Goal: Transaction & Acquisition: Purchase product/service

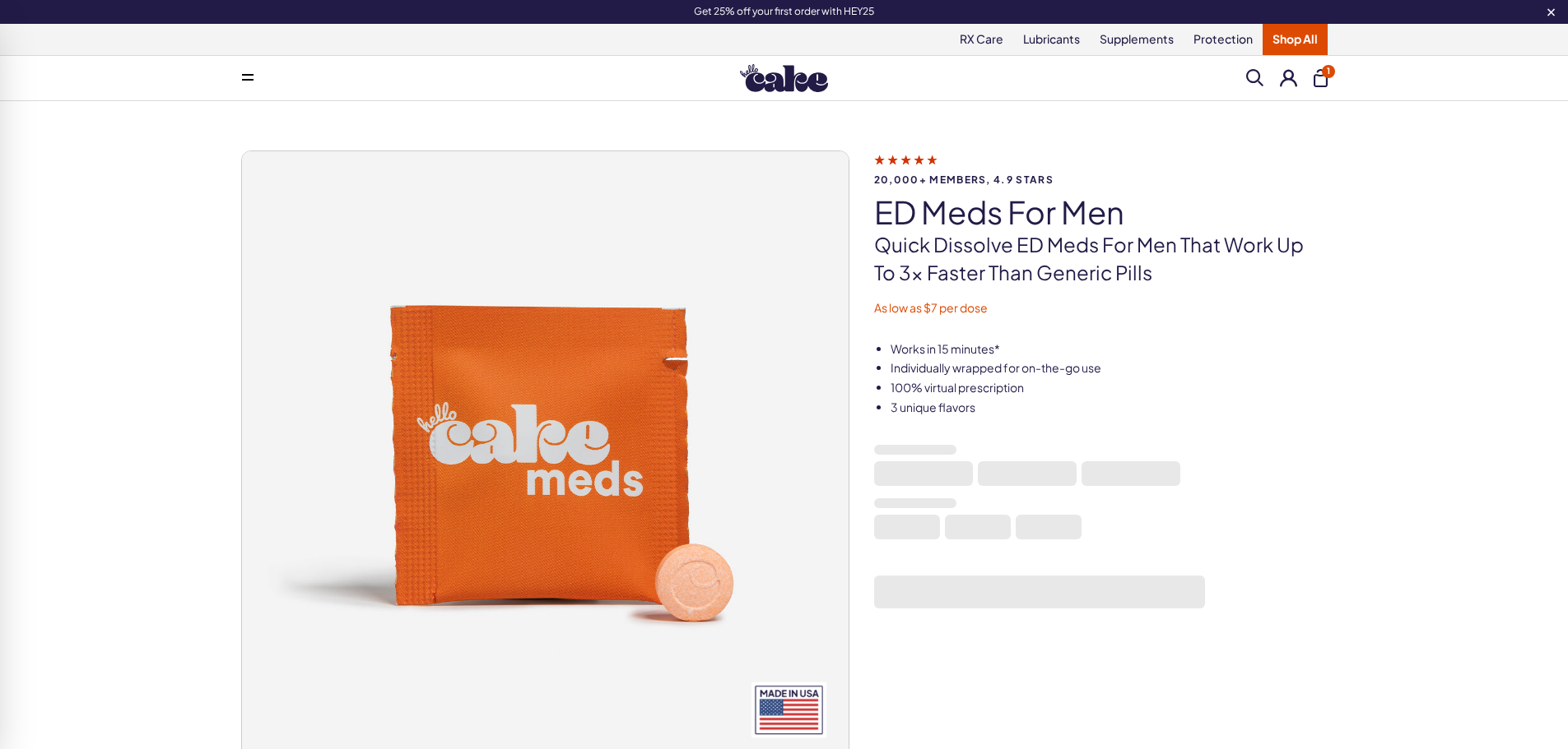
click at [786, 70] on img at bounding box center [783, 78] width 88 height 28
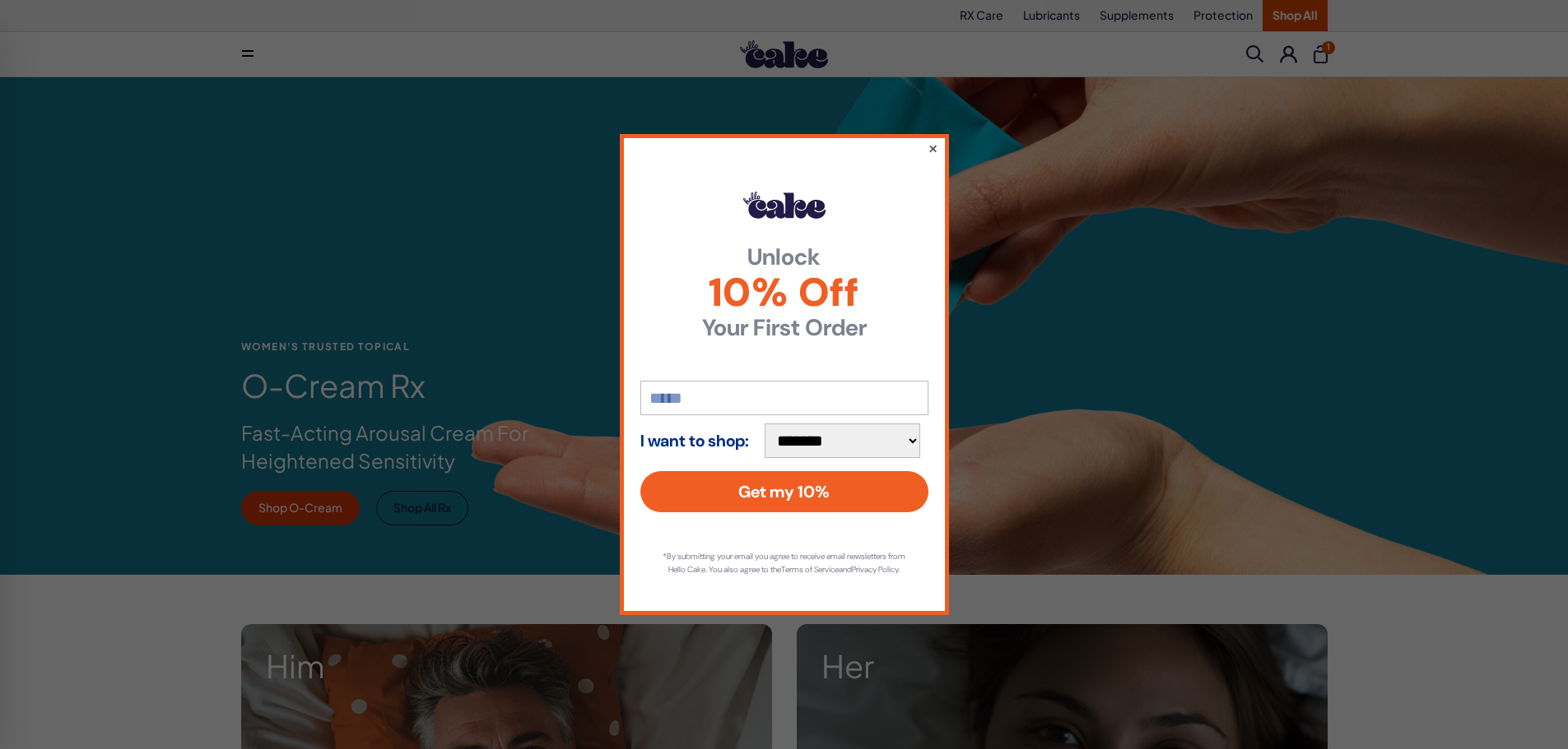
click at [931, 142] on button "×" at bounding box center [932, 148] width 11 height 20
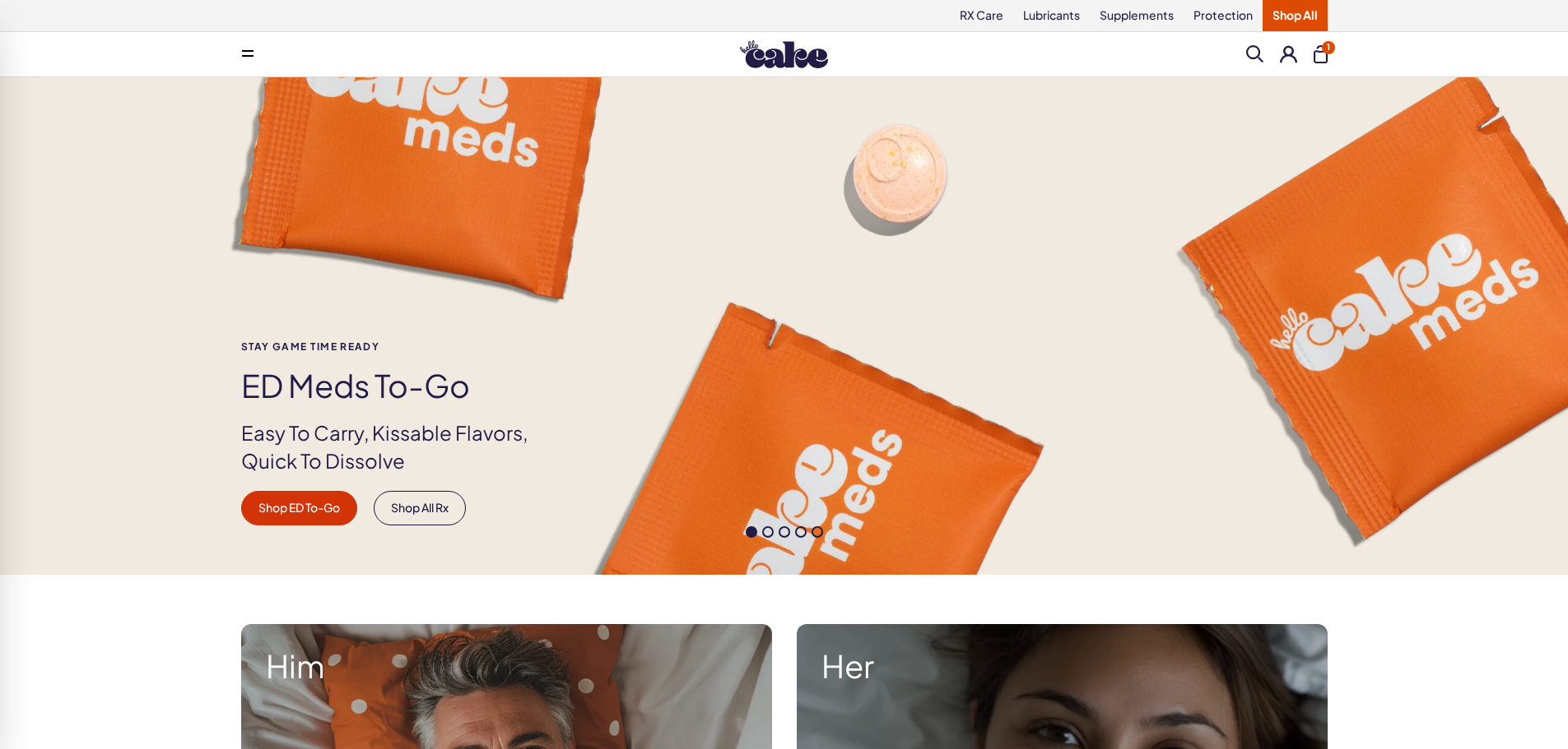
click at [767, 540] on div at bounding box center [784, 536] width 1568 height 20
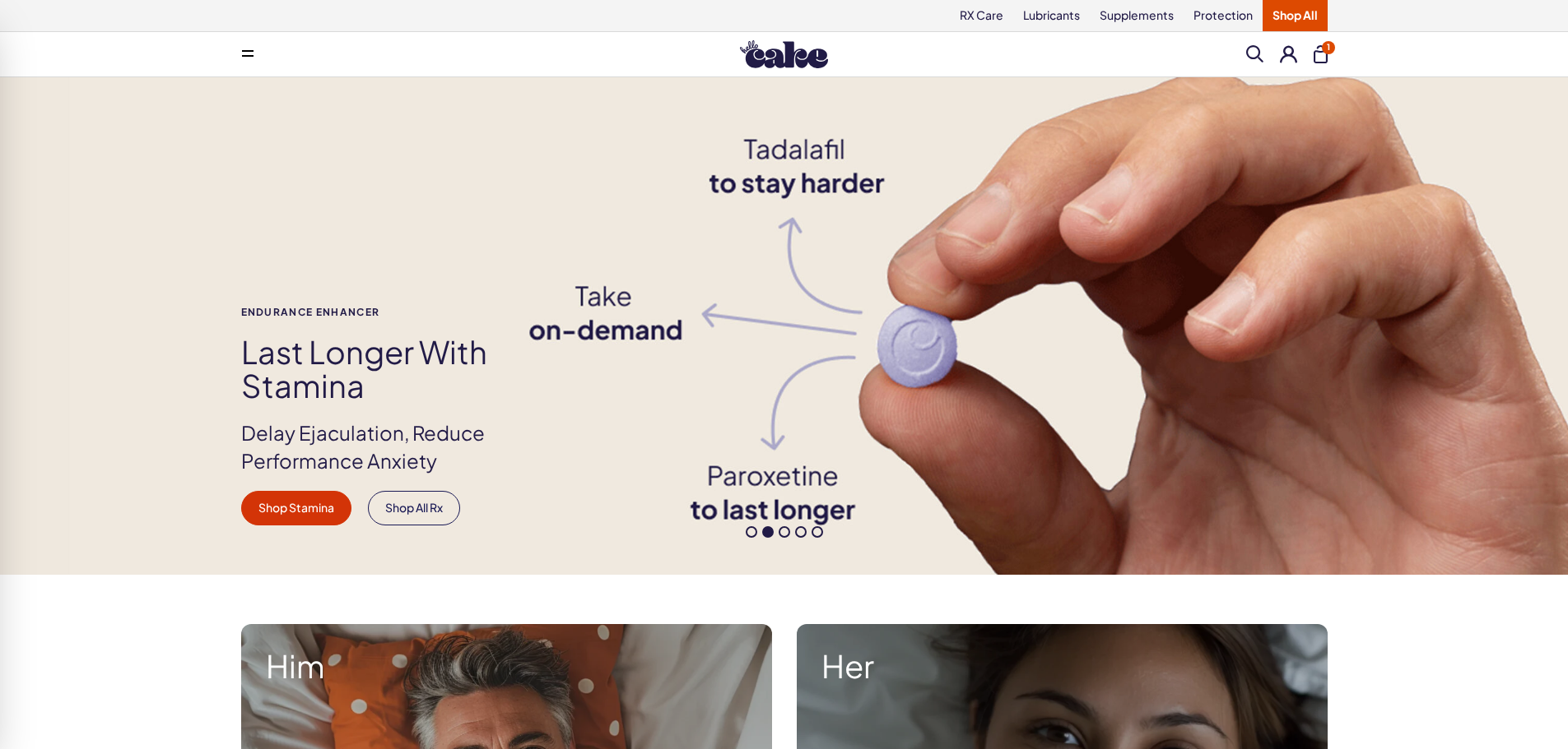
click at [767, 534] on span at bounding box center [768, 532] width 12 height 12
click at [783, 539] on div at bounding box center [784, 536] width 1568 height 20
click at [784, 535] on span at bounding box center [785, 532] width 12 height 12
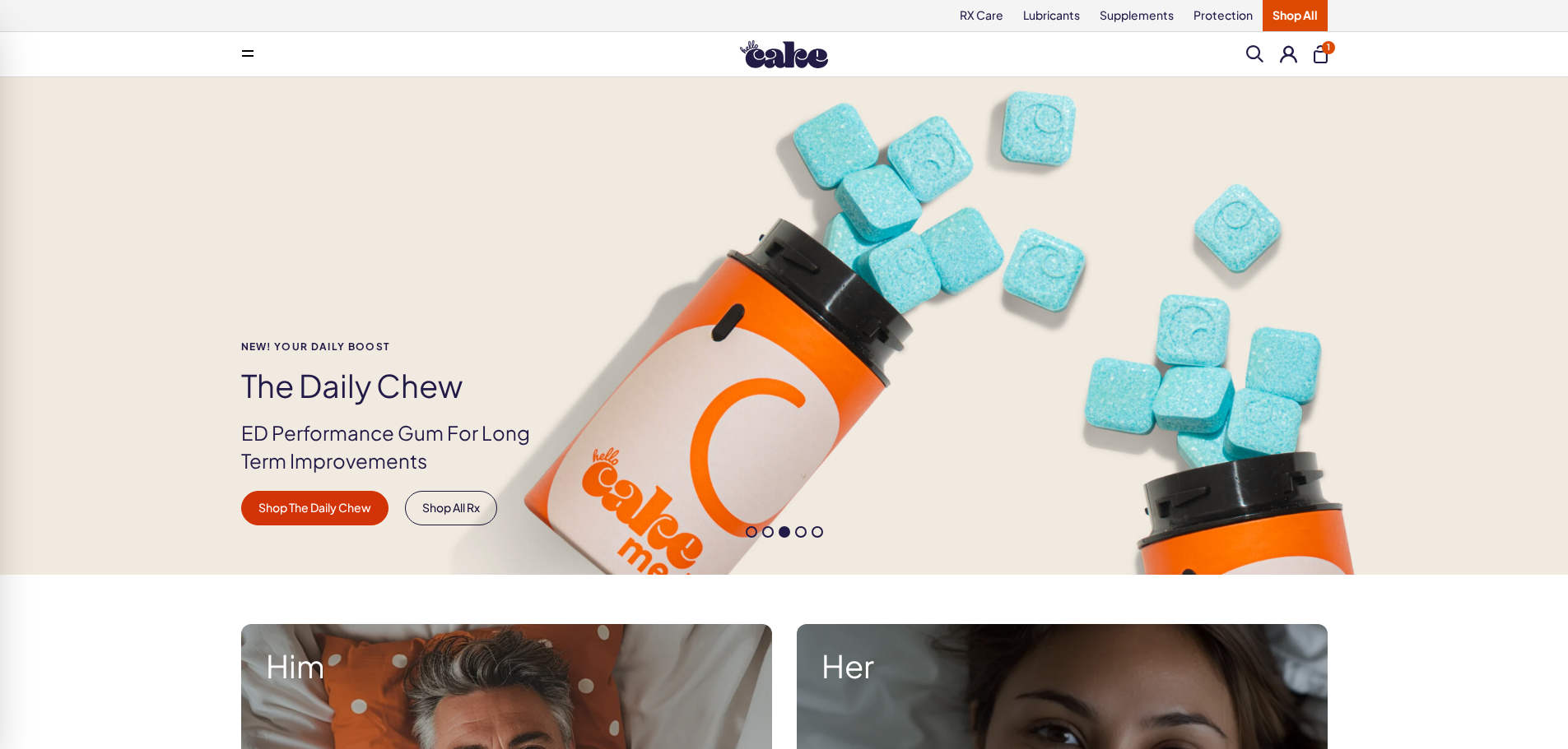
click at [798, 534] on span at bounding box center [801, 532] width 12 height 12
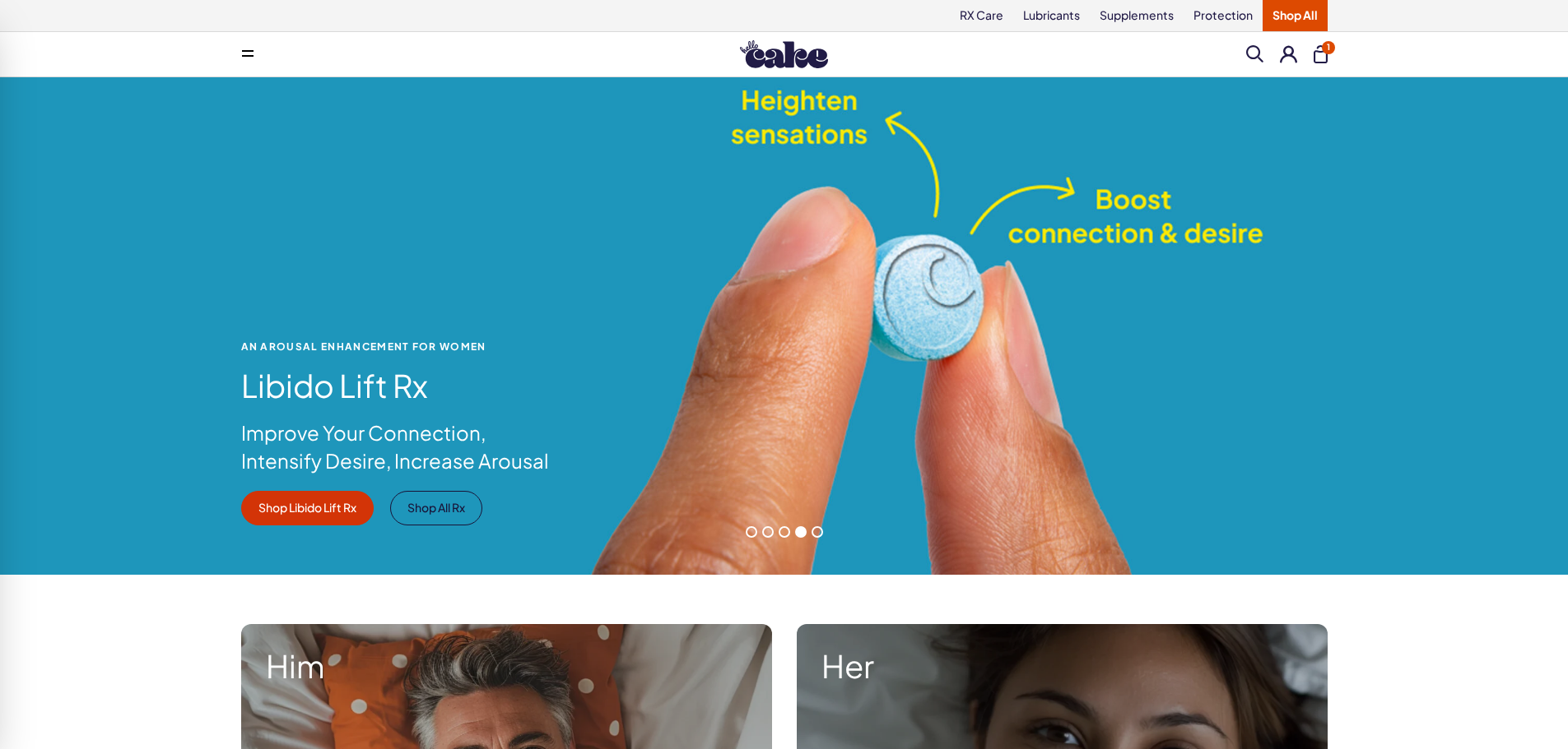
click at [818, 534] on span at bounding box center [818, 532] width 12 height 12
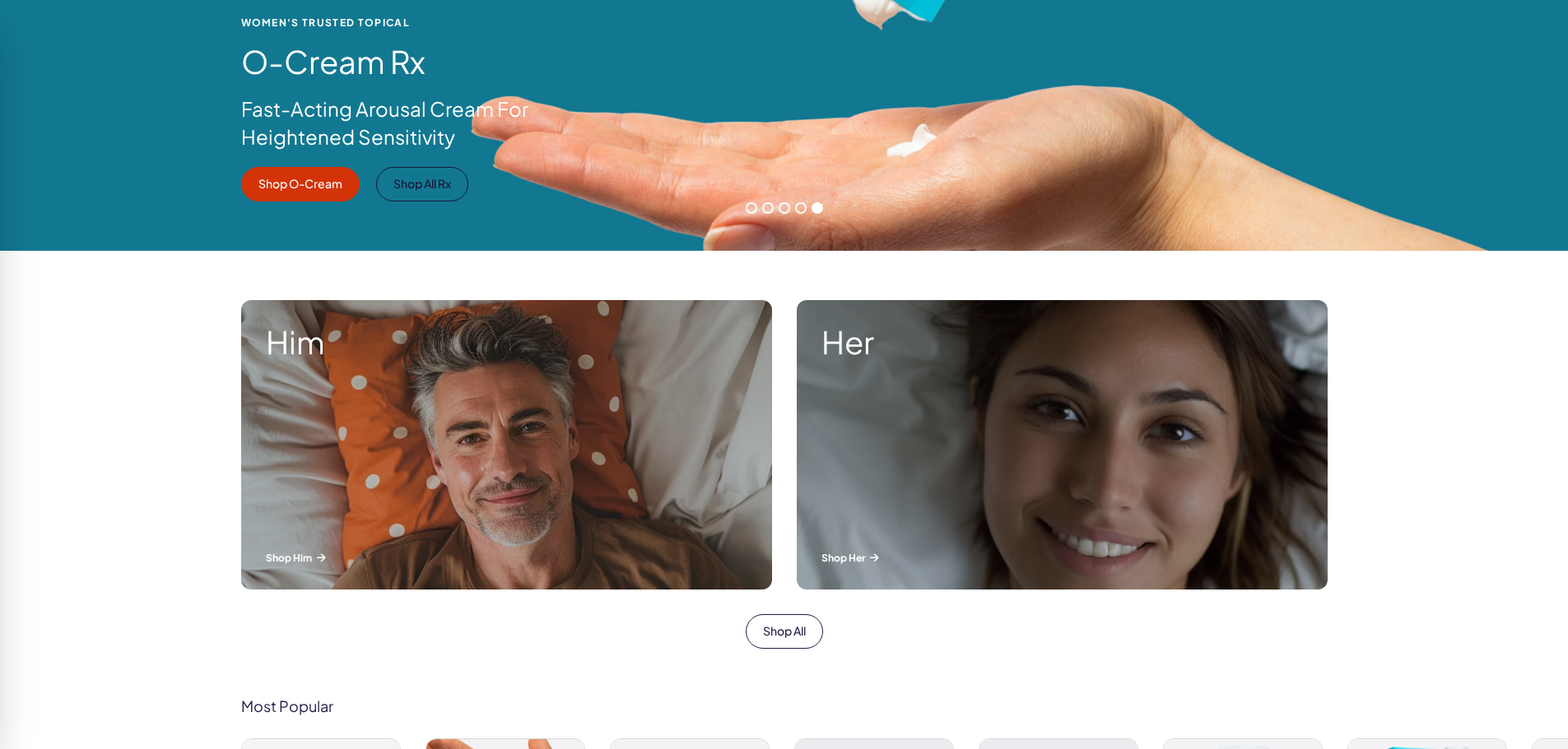
scroll to position [494, 0]
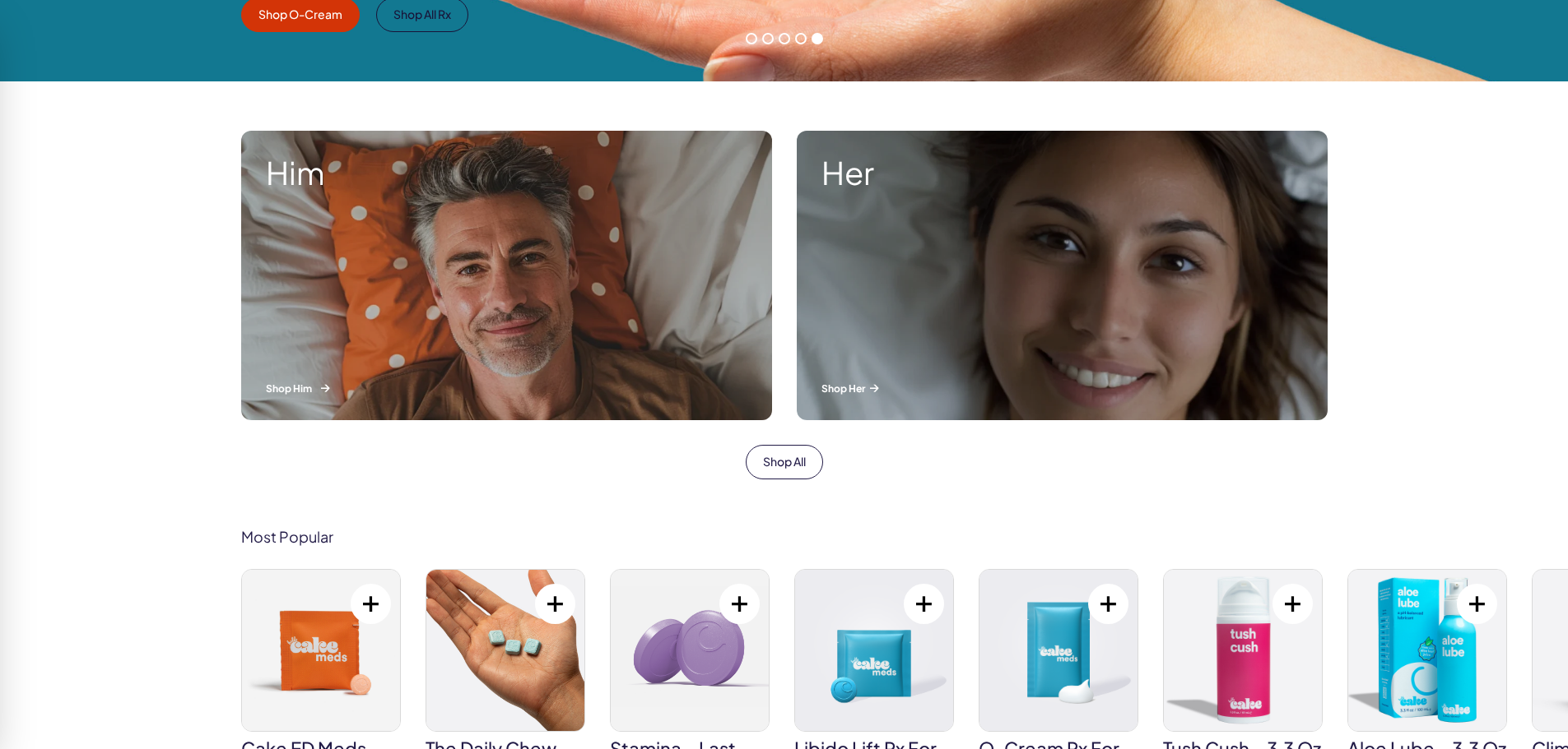
click at [565, 307] on div "Him Shop Him" at bounding box center [507, 276] width 531 height 290
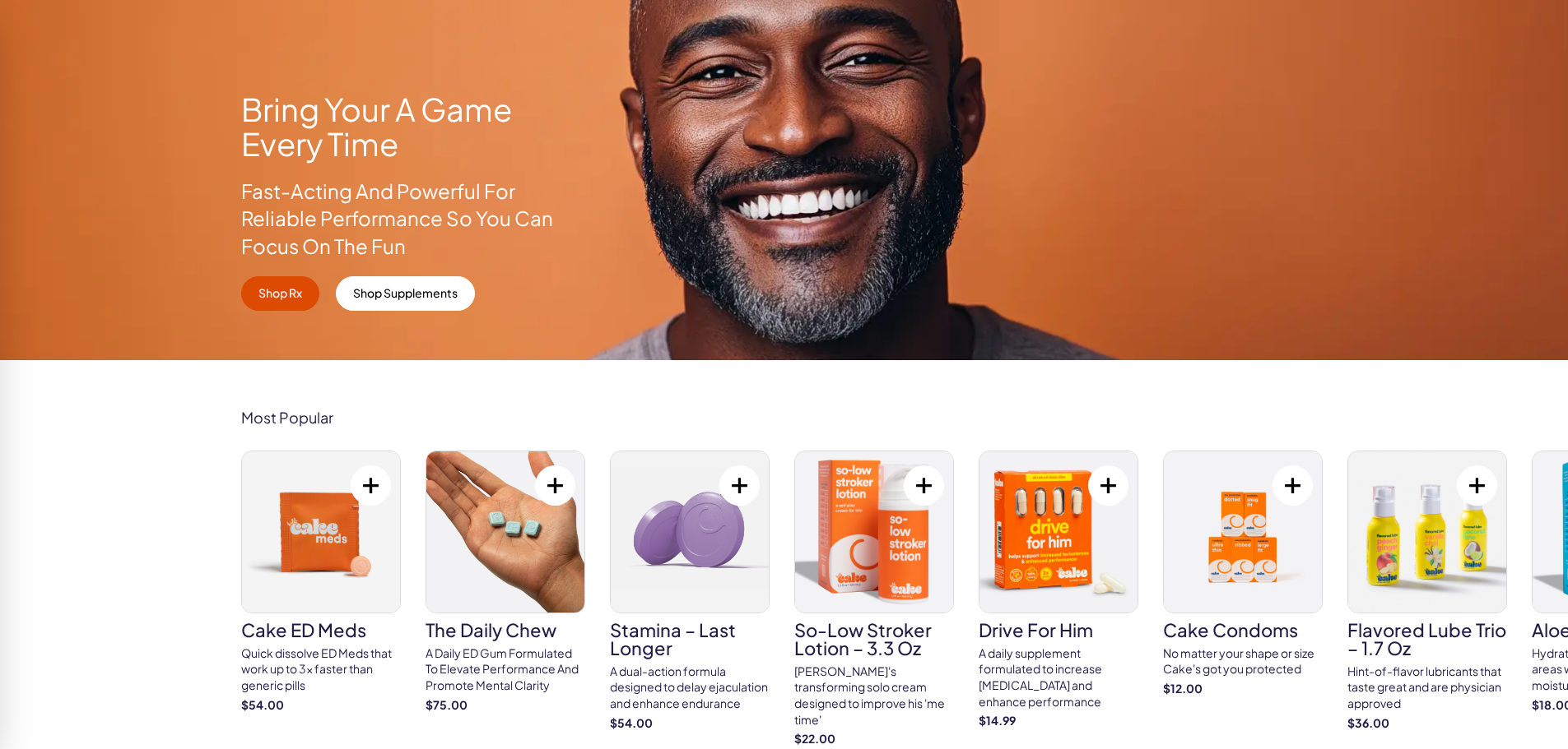
scroll to position [165, 0]
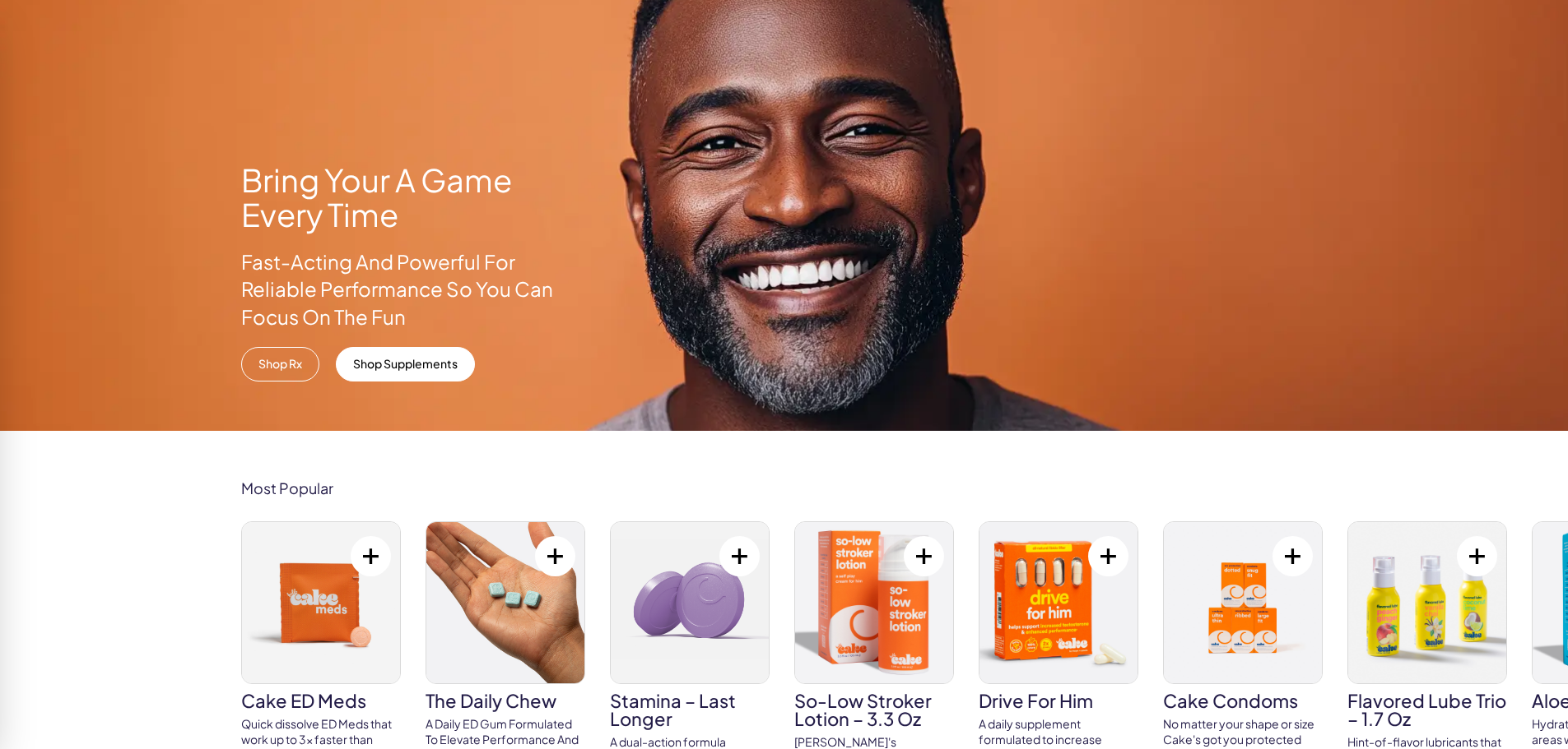
click at [278, 375] on link "Shop Rx" at bounding box center [280, 364] width 78 height 34
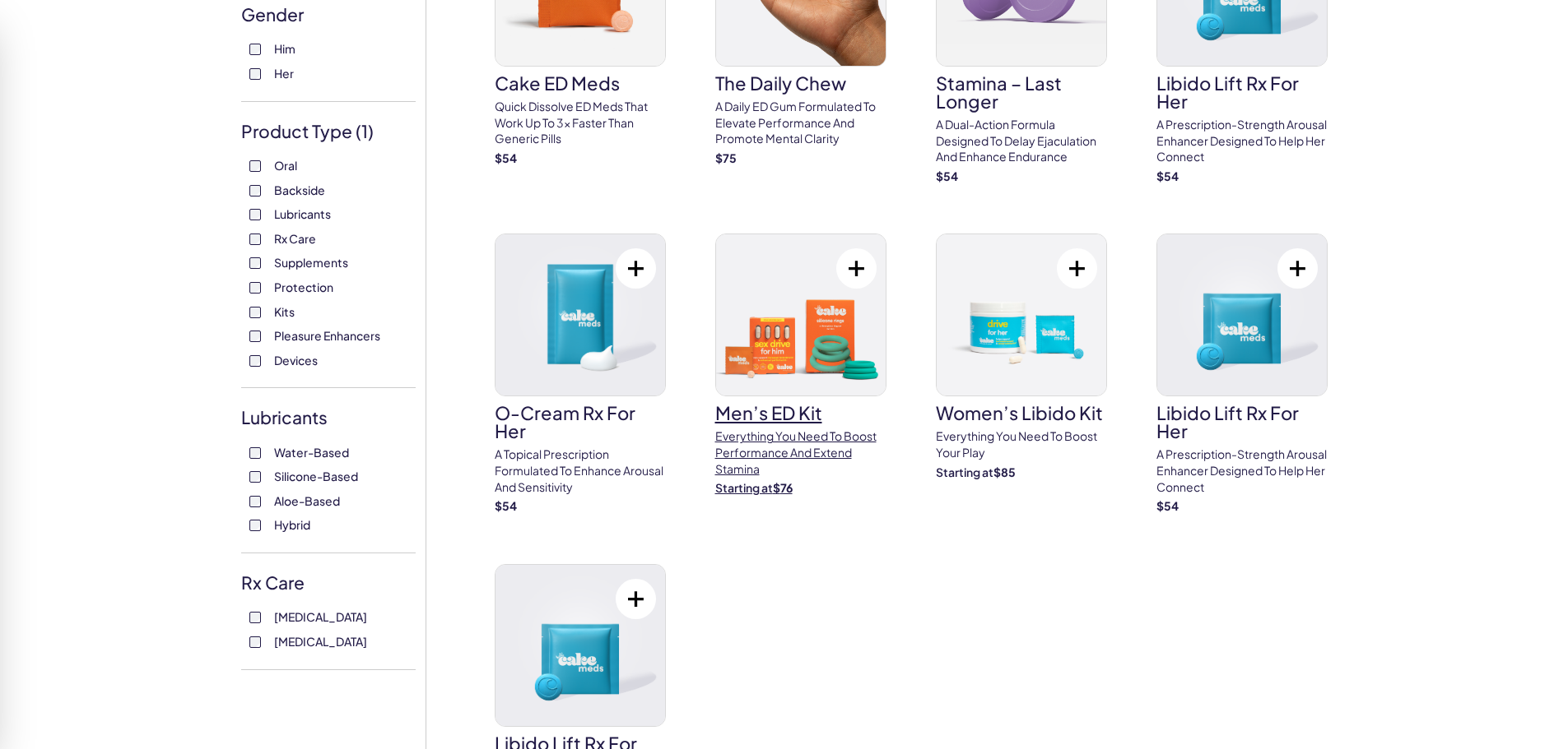
scroll to position [82, 0]
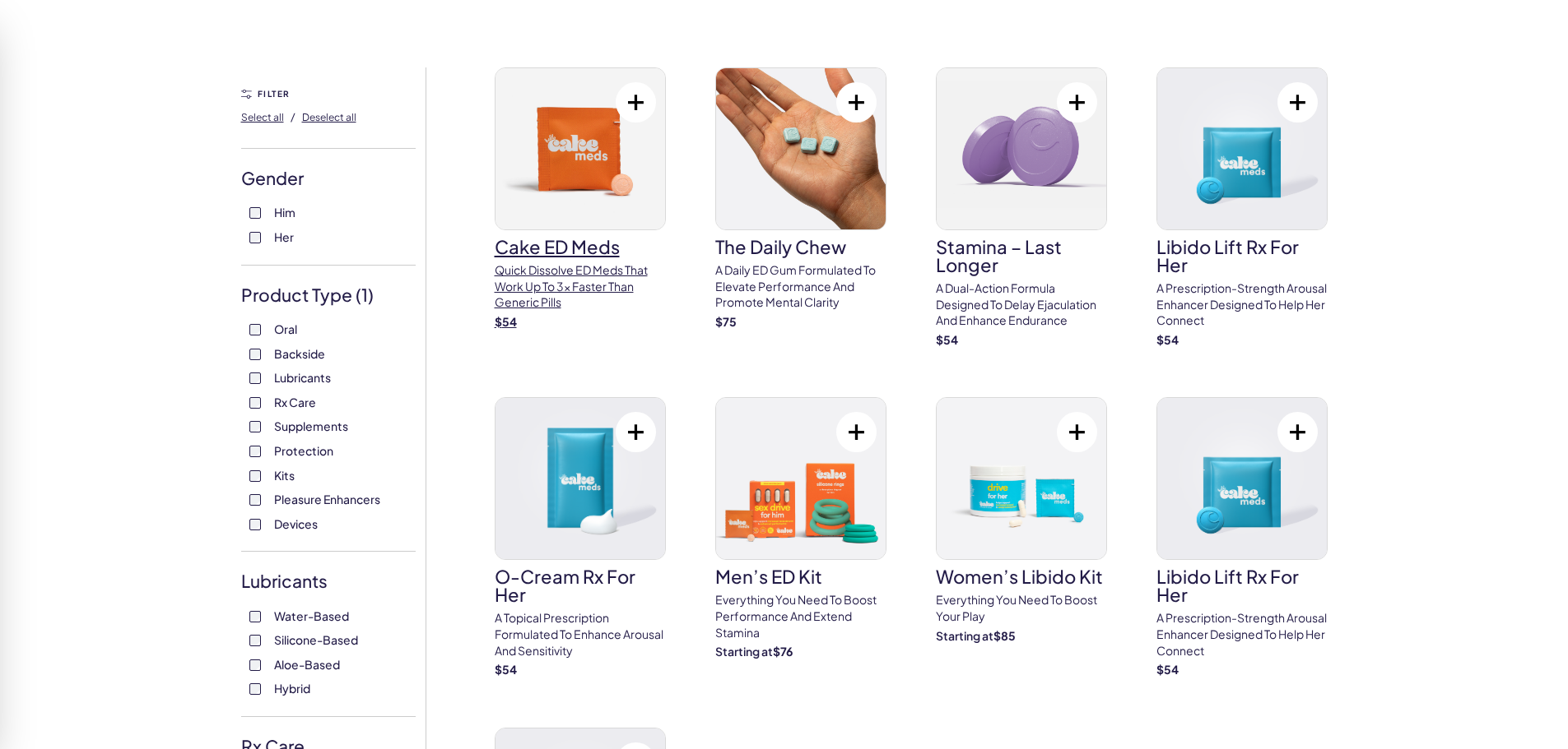
click at [534, 193] on img at bounding box center [580, 149] width 170 height 162
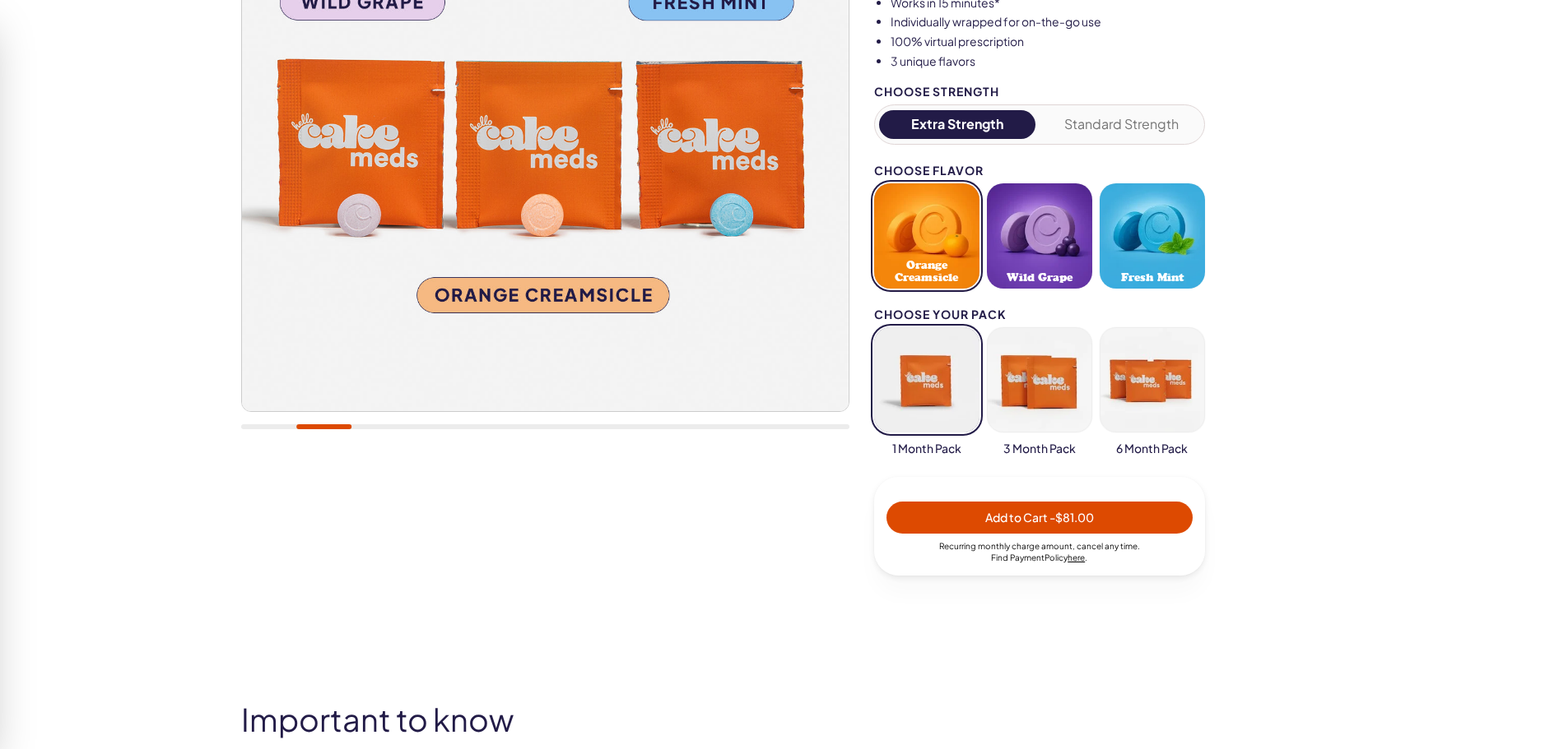
scroll to position [329, 0]
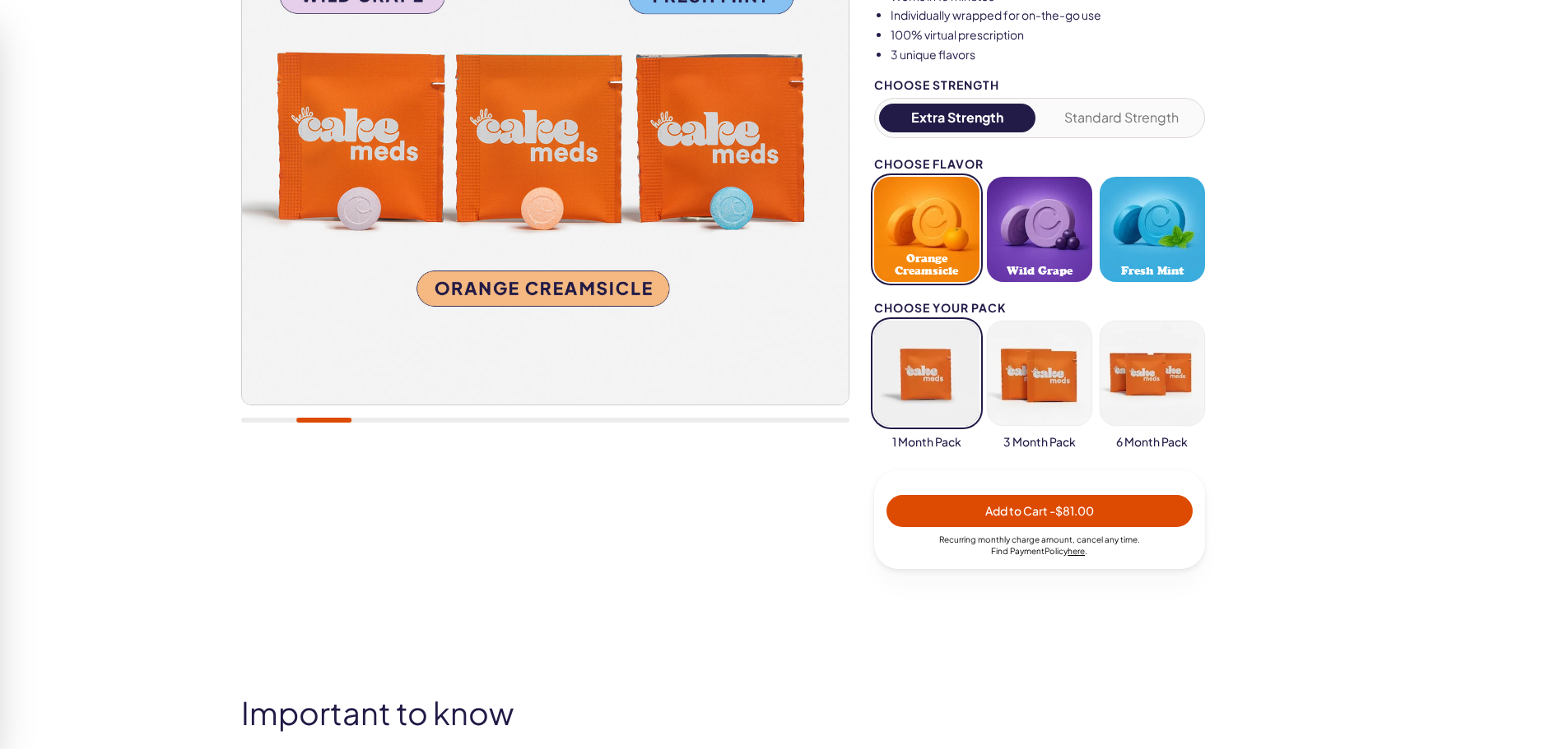
click at [1083, 516] on span "- $81.00" at bounding box center [1071, 511] width 44 height 15
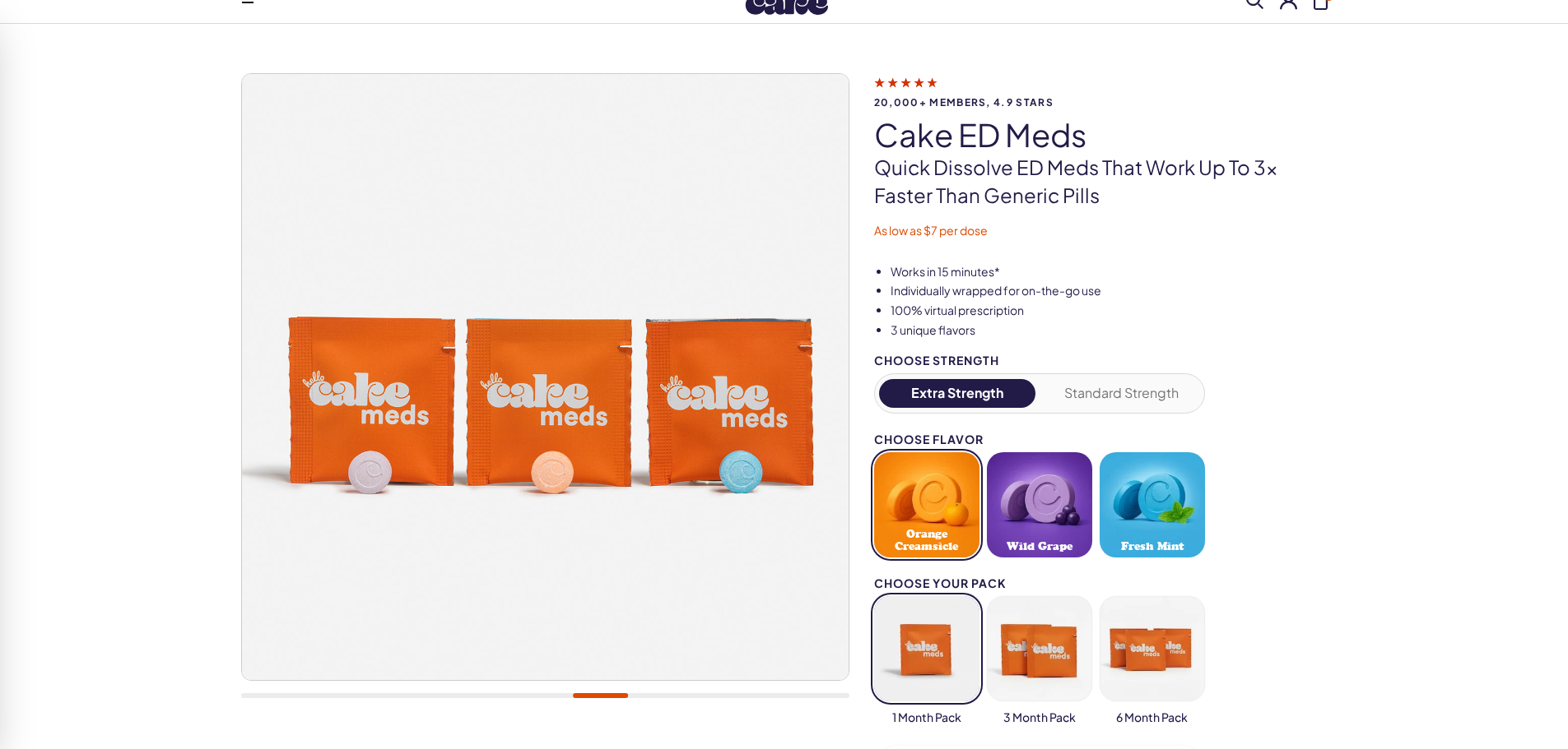
scroll to position [82, 0]
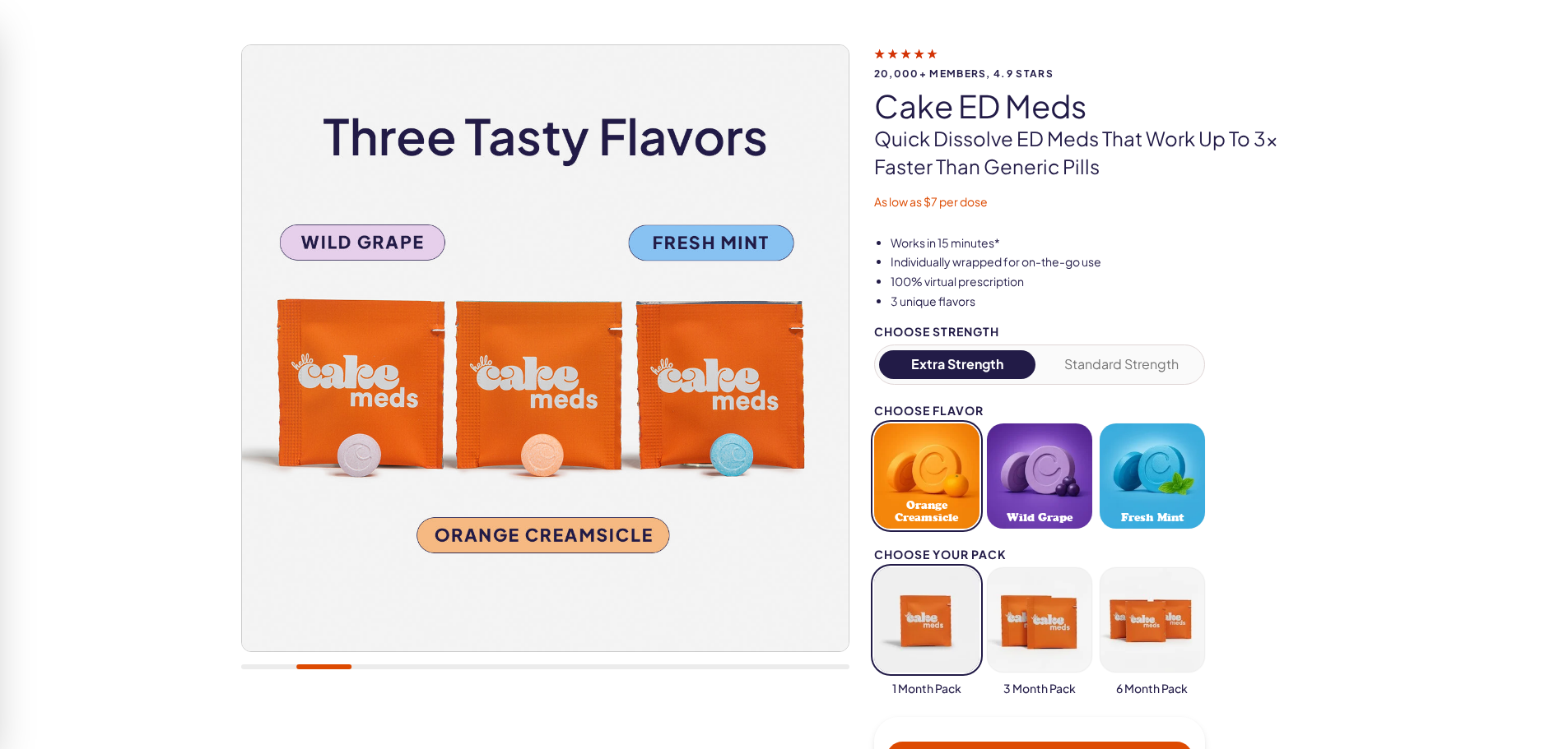
click at [1121, 380] on div "Extra Strength Standard Strength" at bounding box center [1039, 365] width 331 height 40
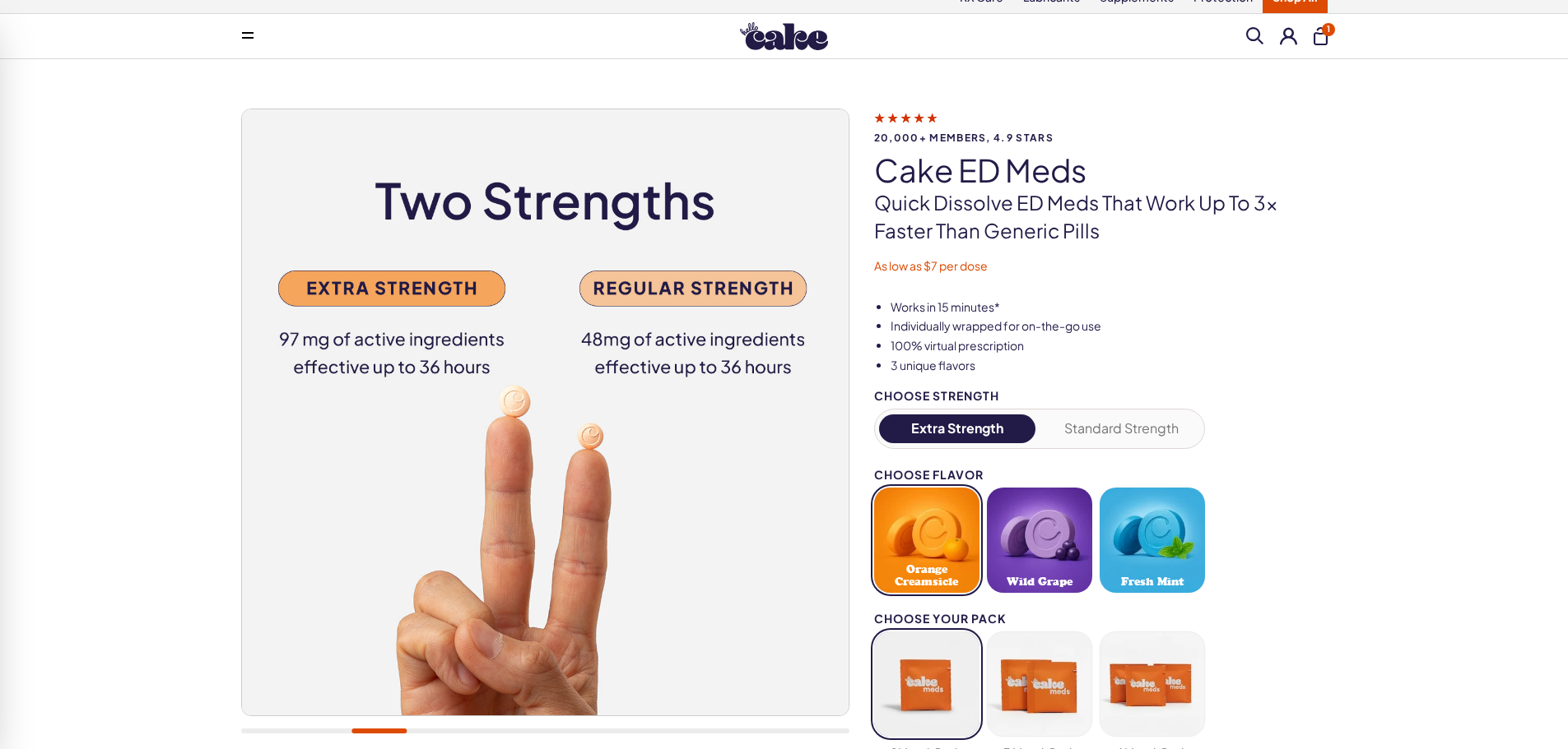
scroll to position [0, 0]
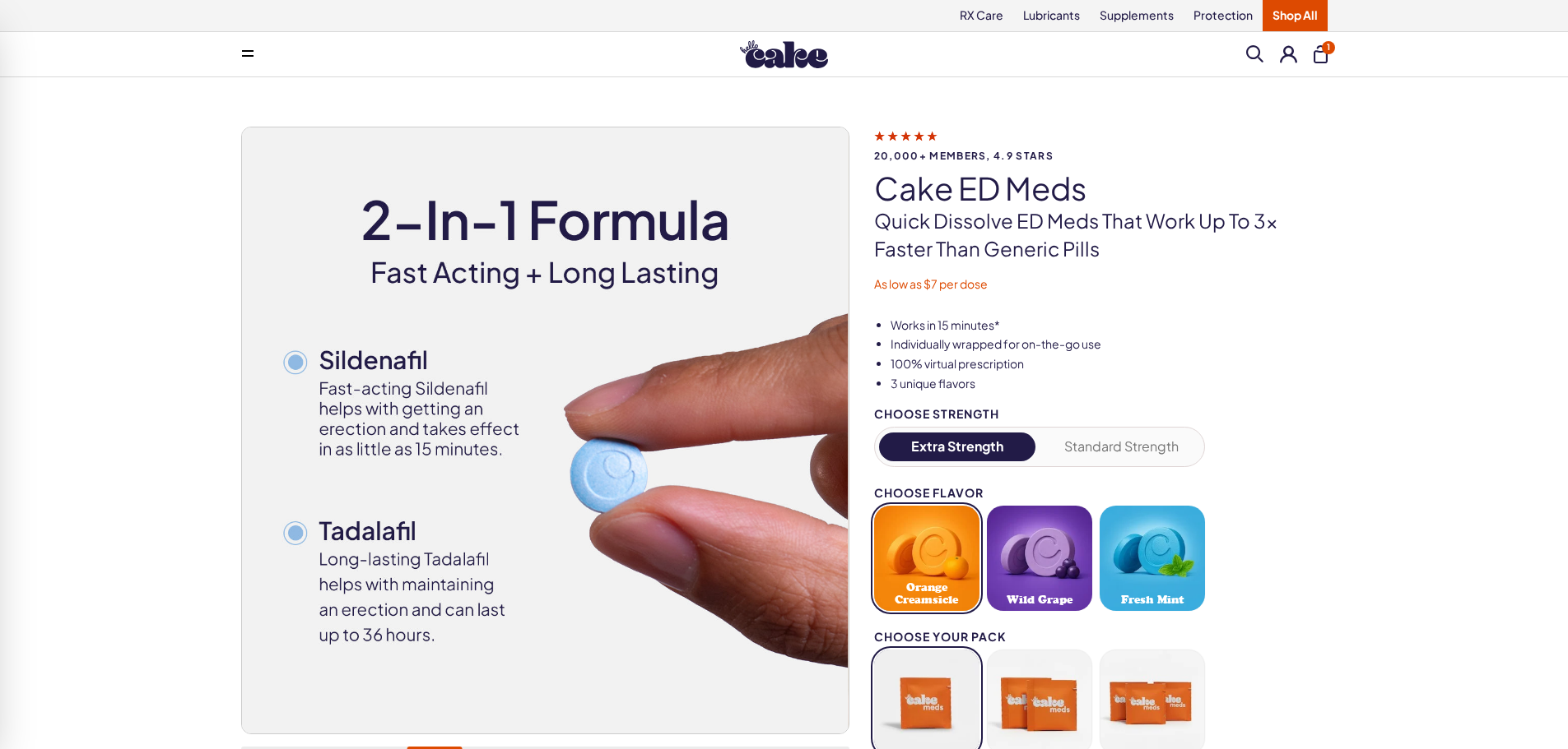
click at [776, 57] on img at bounding box center [783, 54] width 88 height 28
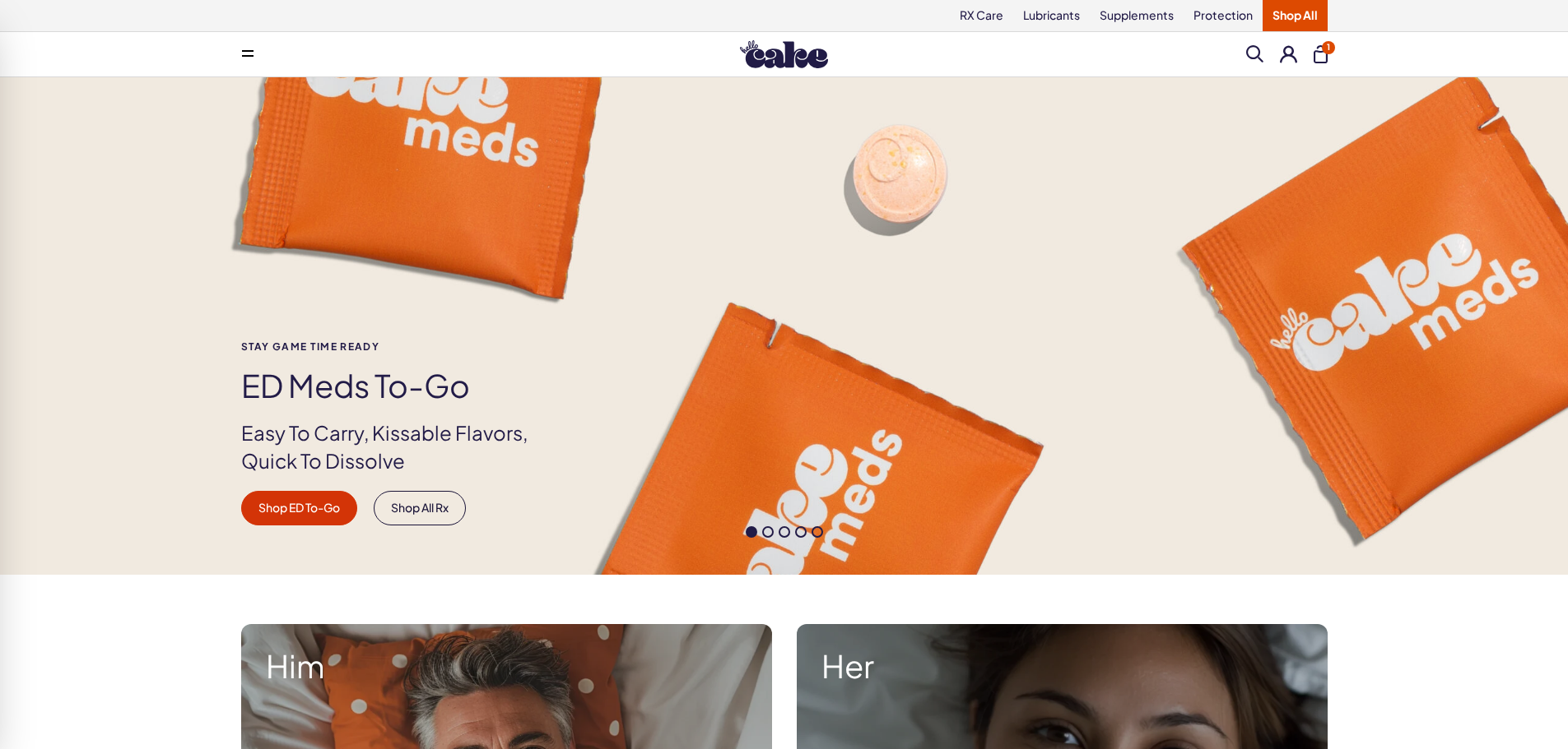
click at [575, 162] on div "Stay Game time ready ED Meds to-go Easy To Carry, Kissable Flavors, Quick To Di…" at bounding box center [784, 325] width 1568 height 498
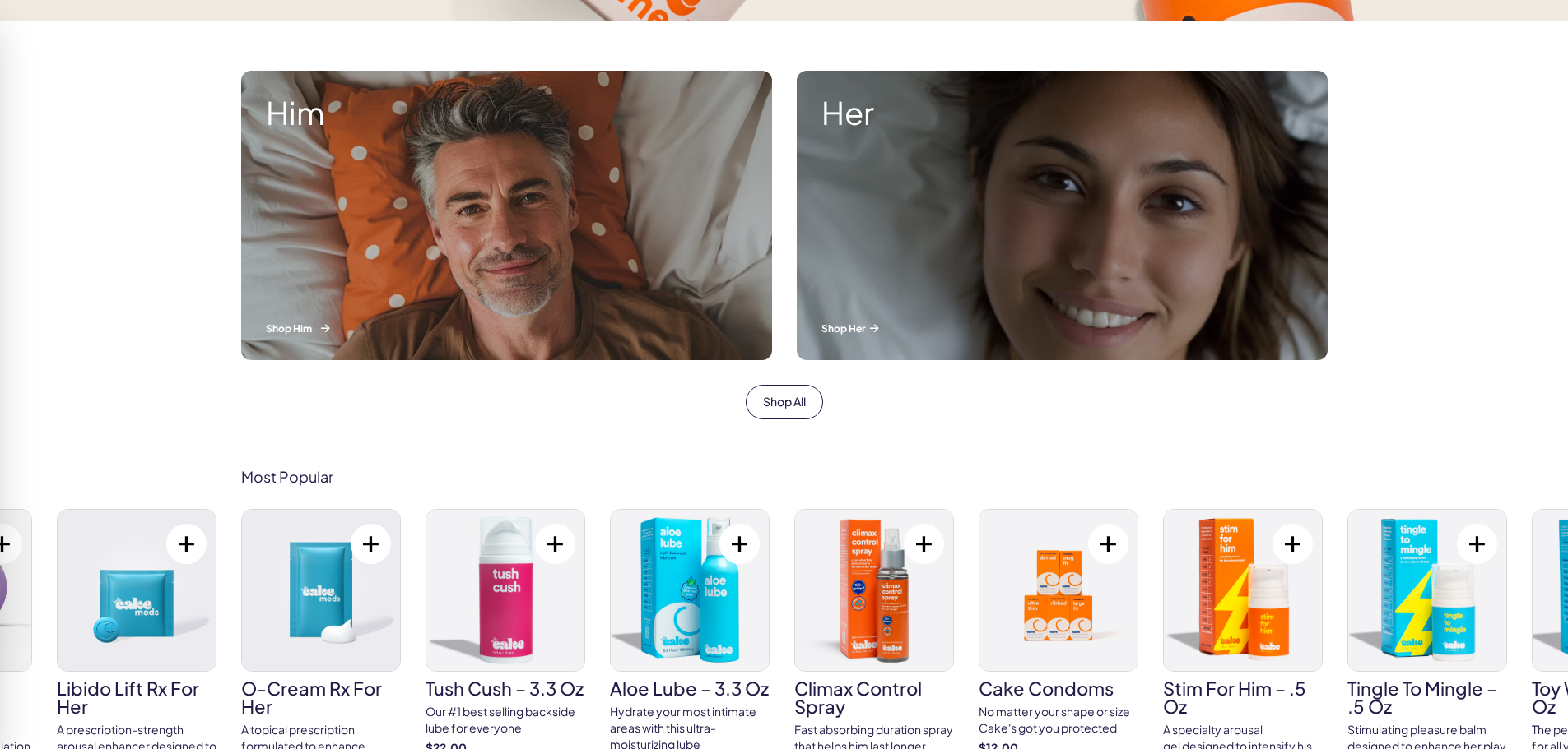
scroll to position [494, 0]
